Goal: Task Accomplishment & Management: Manage account settings

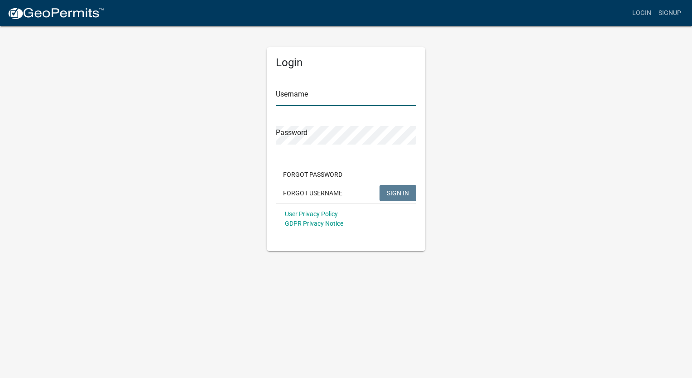
type input "[EMAIL_ADDRESS][DOMAIN_NAME]"
click at [408, 197] on button "SIGN IN" at bounding box center [398, 193] width 37 height 16
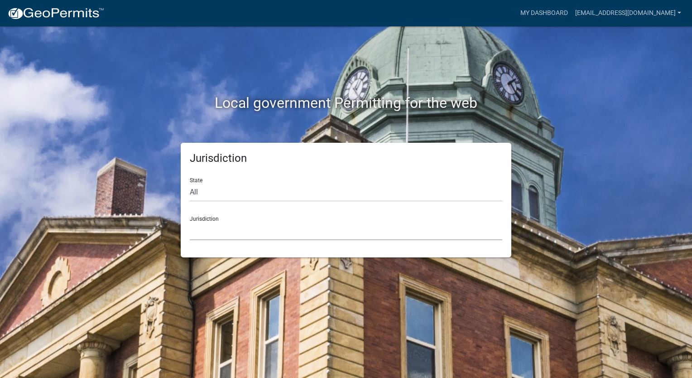
click at [230, 227] on select "[GEOGRAPHIC_DATA], [US_STATE] [GEOGRAPHIC_DATA], [US_STATE][PERSON_NAME][GEOGRA…" at bounding box center [346, 231] width 313 height 19
click at [615, 72] on div "Local government Permitting for the web Jurisdiction State All [US_STATE] [US_S…" at bounding box center [346, 189] width 692 height 378
click at [678, 13] on link "[EMAIL_ADDRESS][DOMAIN_NAME]" at bounding box center [628, 13] width 113 height 17
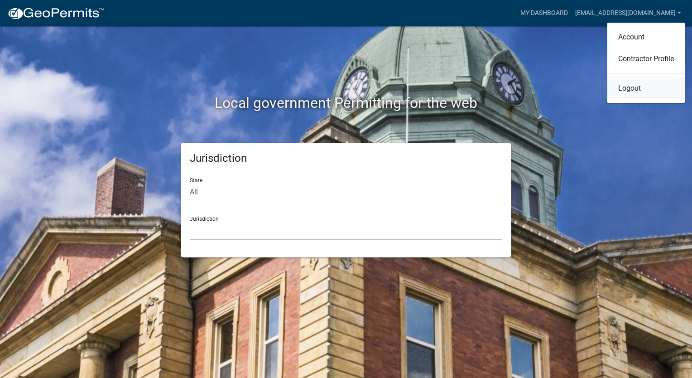
click at [624, 91] on link "Logout" at bounding box center [646, 88] width 77 height 22
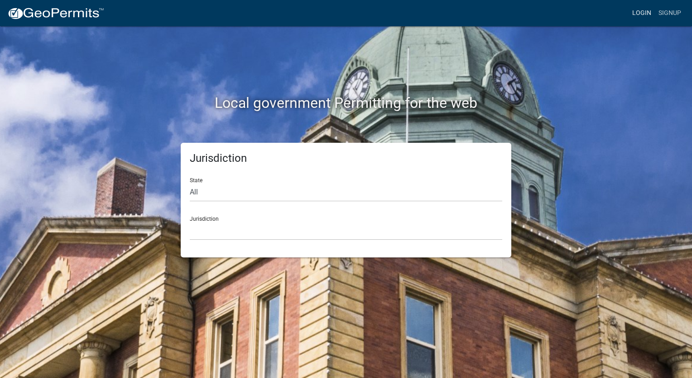
click at [641, 10] on link "Login" at bounding box center [642, 13] width 26 height 17
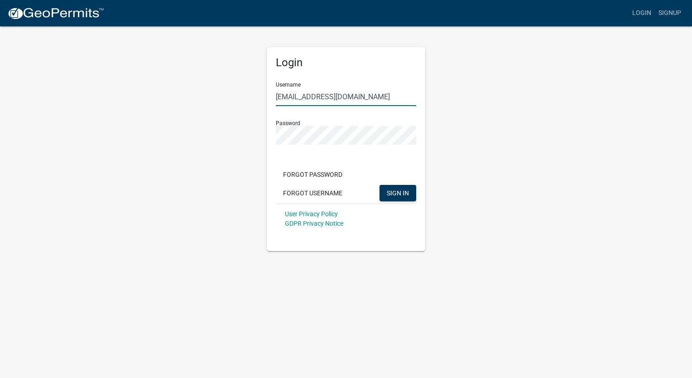
click at [407, 95] on input "[EMAIL_ADDRESS][DOMAIN_NAME]" at bounding box center [346, 96] width 140 height 19
type input "[EMAIL_ADDRESS][DOMAIN_NAME]"
click at [396, 192] on span "SIGN IN" at bounding box center [398, 192] width 22 height 7
